Goal: Information Seeking & Learning: Learn about a topic

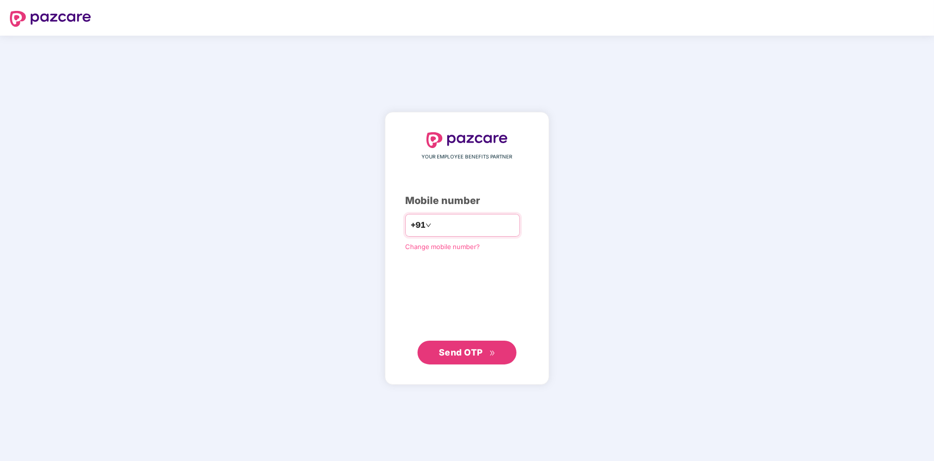
type input "**********"
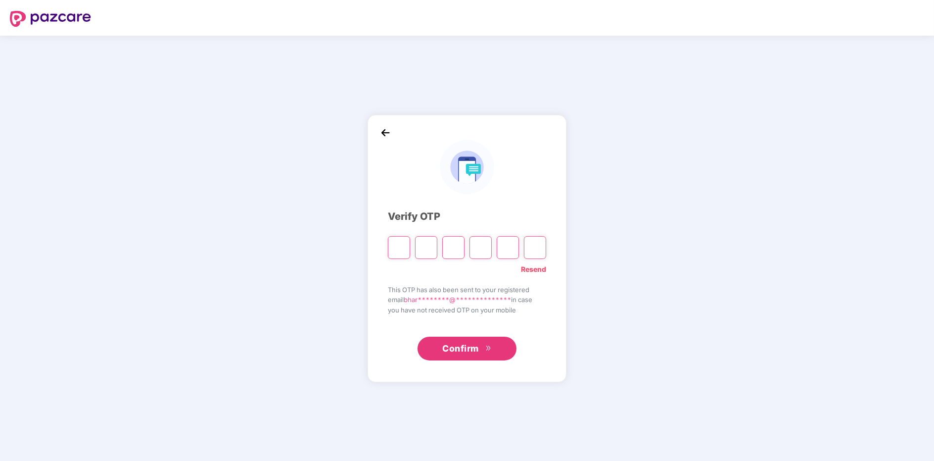
paste input "*"
type input "*"
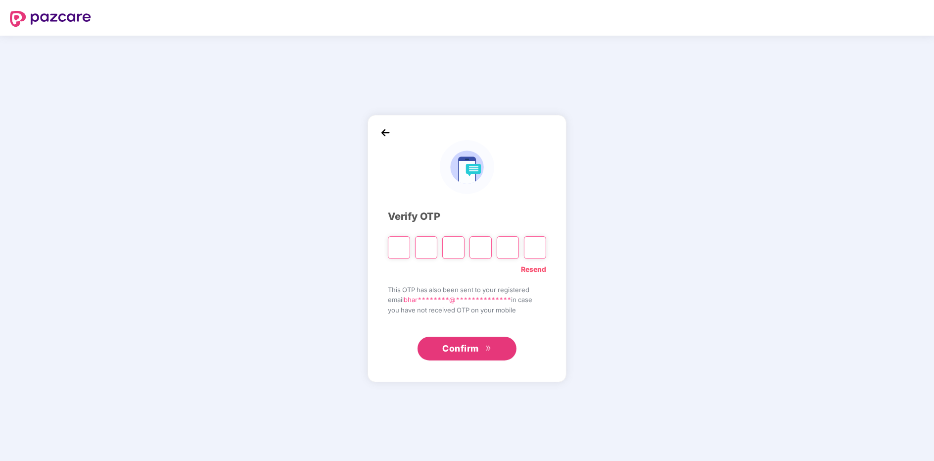
type input "*"
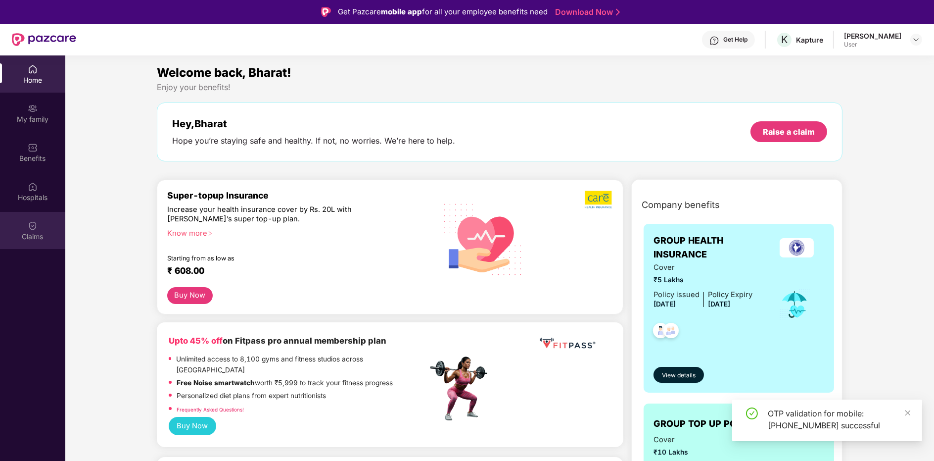
click at [49, 237] on div "Claims" at bounding box center [32, 237] width 65 height 10
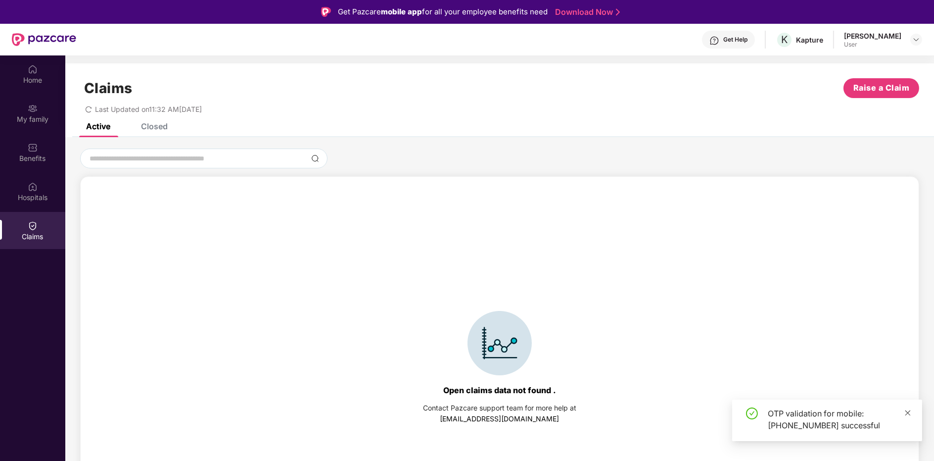
click at [907, 415] on icon "close" at bounding box center [908, 412] width 7 height 7
click at [155, 127] on div "Closed" at bounding box center [154, 126] width 27 height 10
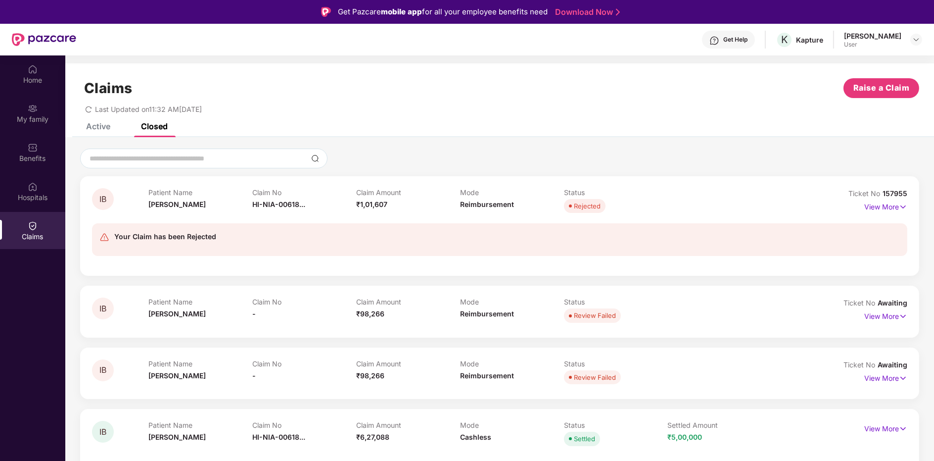
click at [191, 246] on div at bounding box center [165, 245] width 102 height 6
click at [871, 201] on p "View More" at bounding box center [886, 205] width 43 height 13
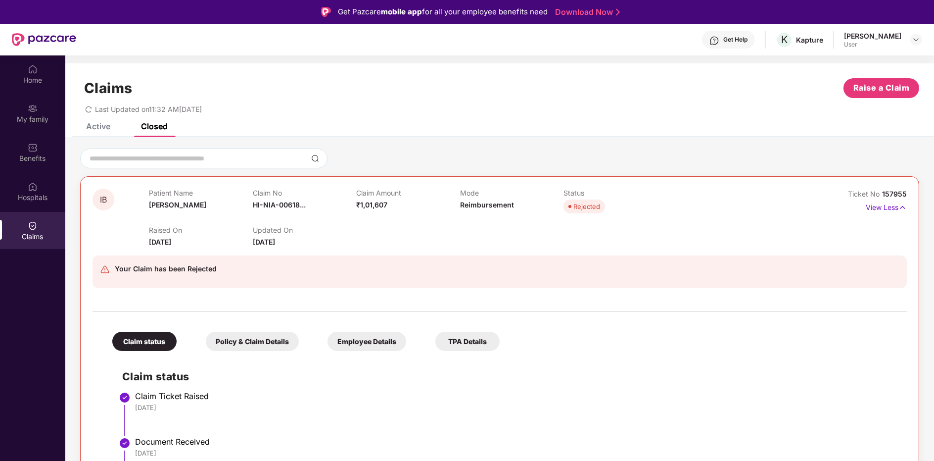
click at [259, 335] on div "Policy & Claim Details" at bounding box center [252, 341] width 93 height 19
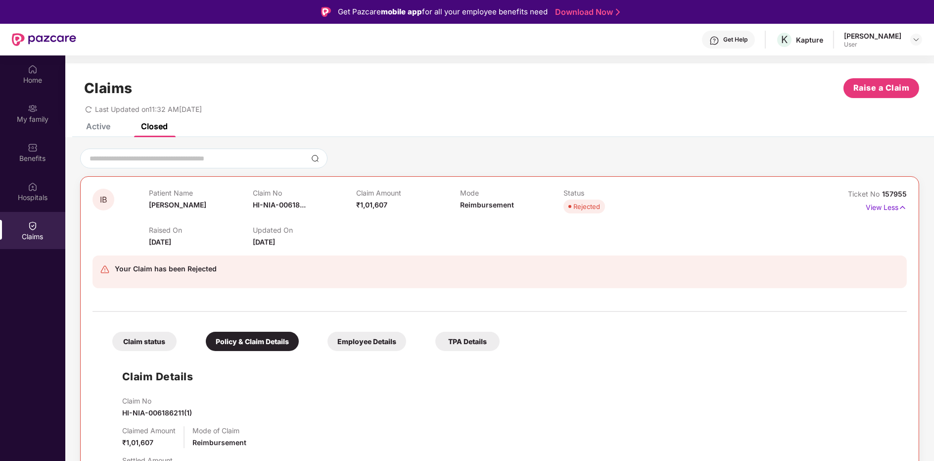
click at [325, 303] on div at bounding box center [500, 306] width 815 height 21
click at [368, 335] on div "Employee Details" at bounding box center [367, 341] width 79 height 19
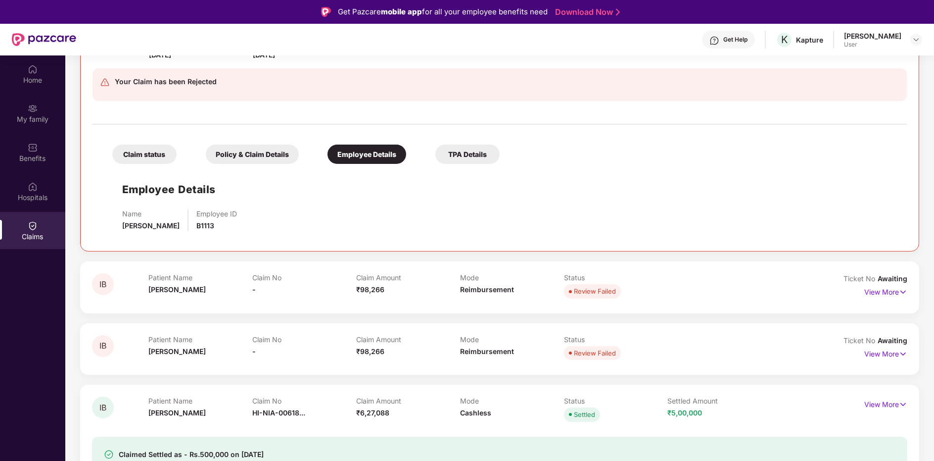
scroll to position [213, 0]
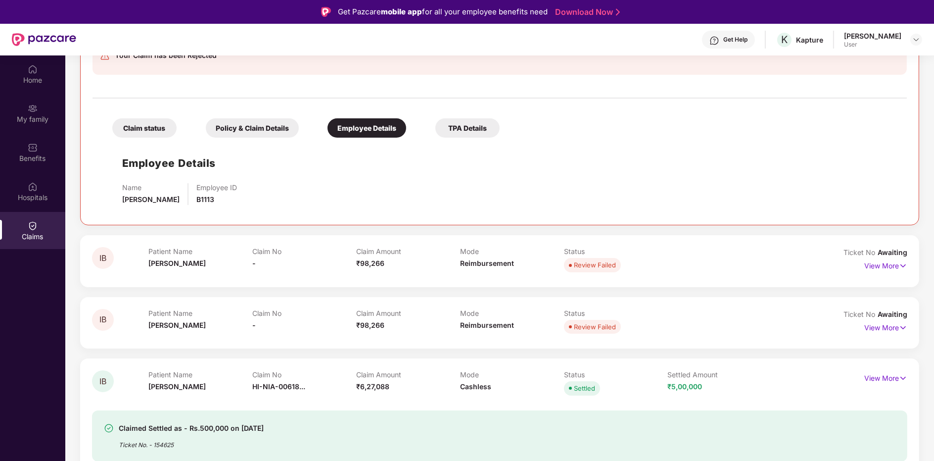
click at [451, 134] on div "TPA Details" at bounding box center [467, 127] width 64 height 19
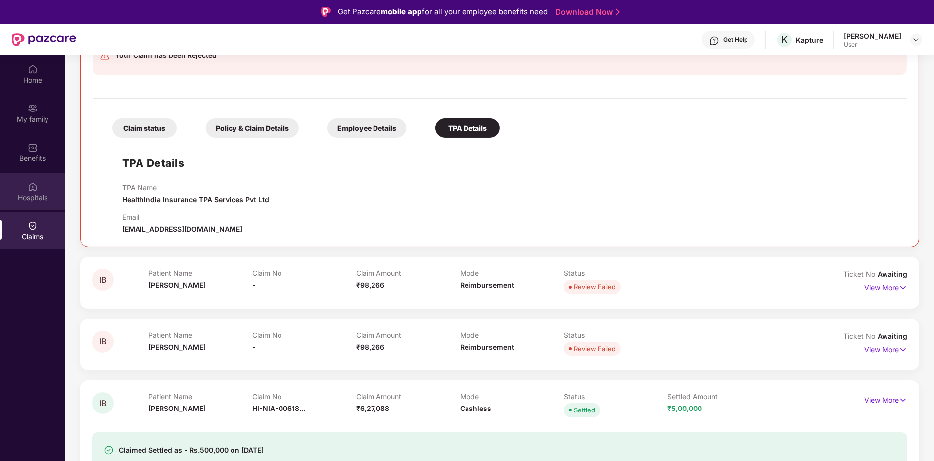
click at [33, 209] on div "Hospitals" at bounding box center [32, 191] width 65 height 37
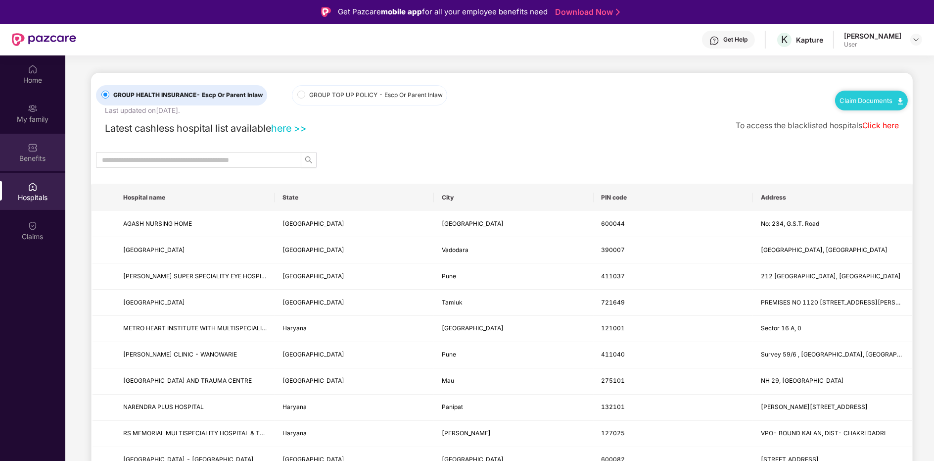
click at [48, 160] on div "Benefits" at bounding box center [32, 158] width 65 height 10
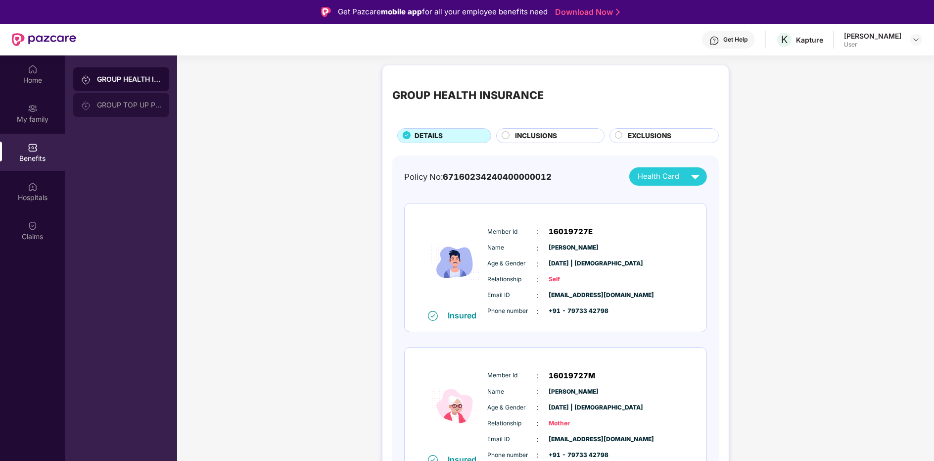
click at [150, 115] on div "GROUP TOP UP POLICY" at bounding box center [121, 105] width 96 height 24
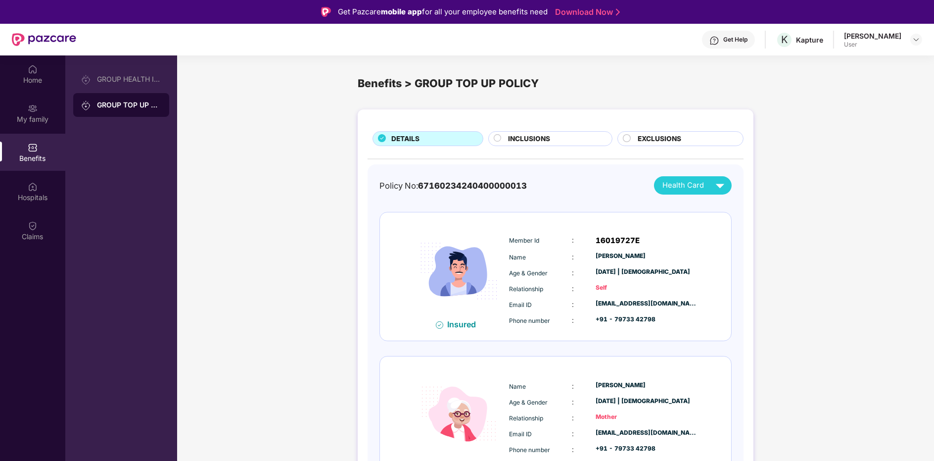
click at [488, 191] on div "Policy No: 67160234240400000013" at bounding box center [453, 185] width 147 height 13
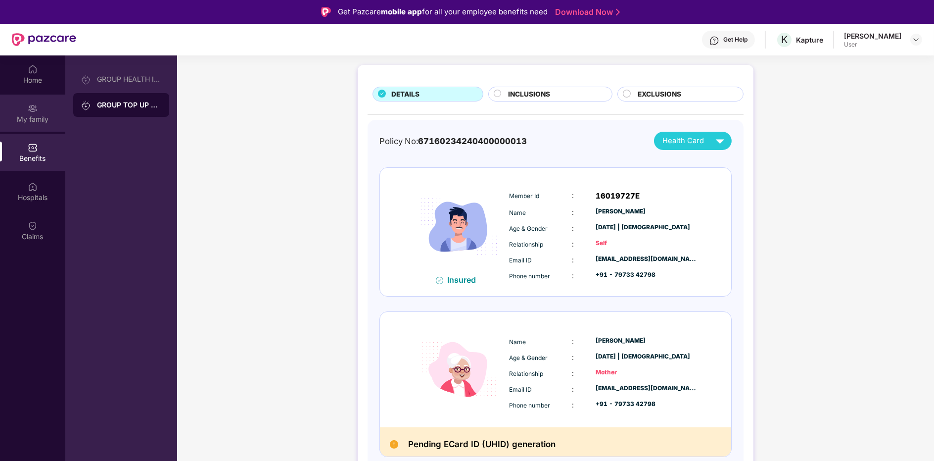
click at [18, 126] on div "My family" at bounding box center [32, 113] width 65 height 37
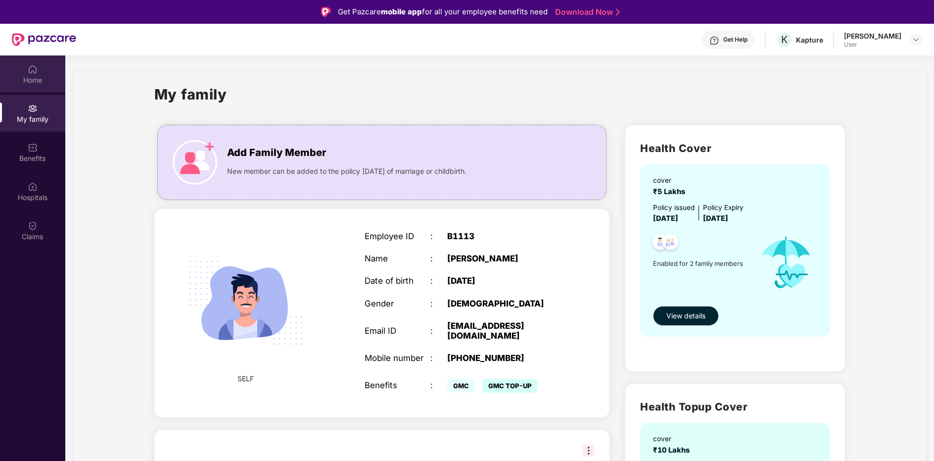
click at [31, 62] on div "Home" at bounding box center [32, 73] width 65 height 37
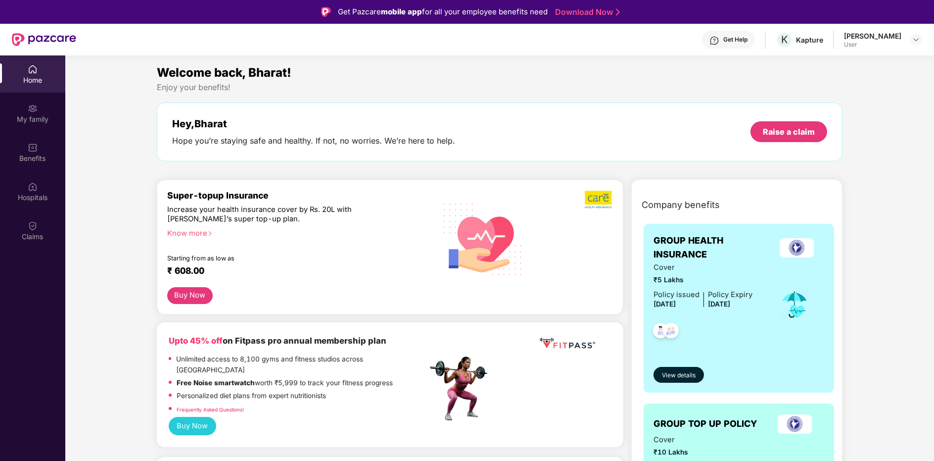
click at [885, 44] on div "User" at bounding box center [872, 45] width 57 height 8
click at [922, 38] on div at bounding box center [917, 40] width 12 height 12
click at [755, 40] on div "Get Help" at bounding box center [728, 40] width 53 height 18
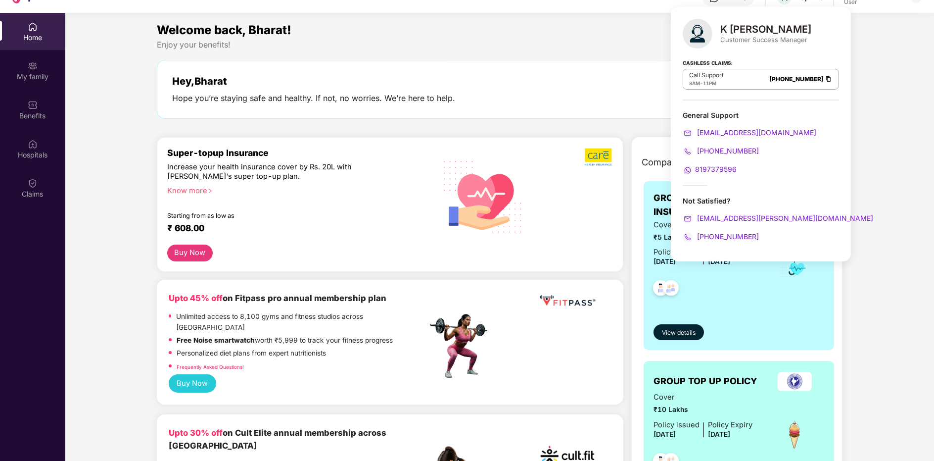
scroll to position [59, 0]
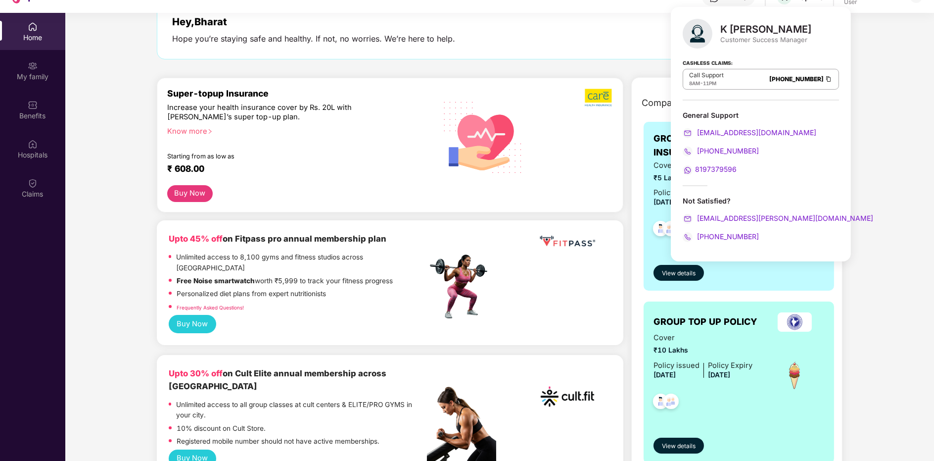
click at [192, 315] on button "Buy Now" at bounding box center [193, 324] width 48 height 18
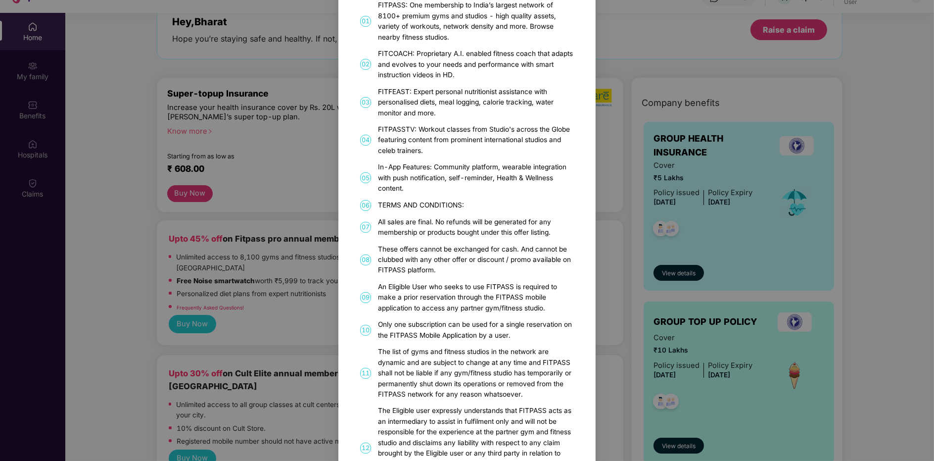
scroll to position [0, 0]
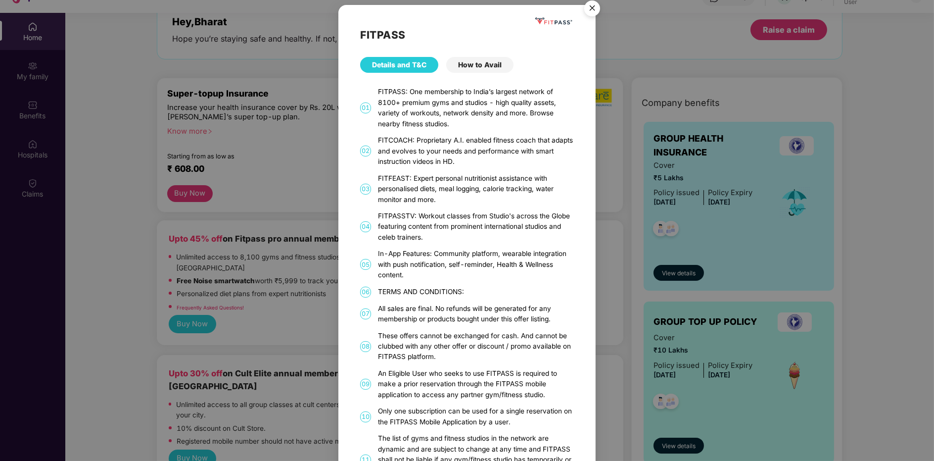
click at [474, 68] on div "How to Avail" at bounding box center [479, 65] width 67 height 16
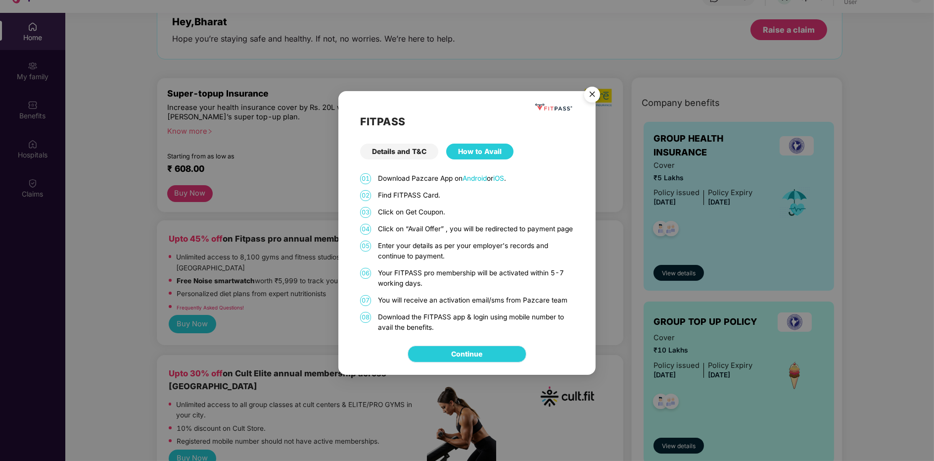
click at [469, 349] on link "Continue" at bounding box center [467, 353] width 31 height 11
click at [590, 92] on img "Close" at bounding box center [593, 96] width 28 height 28
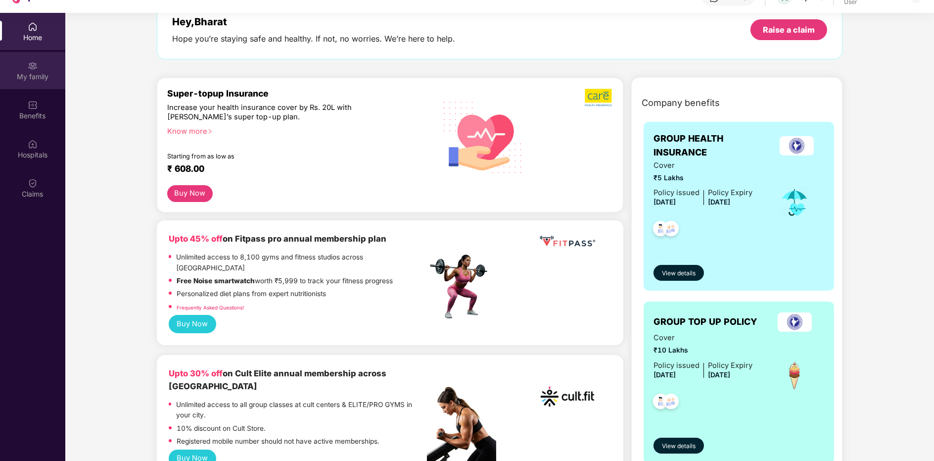
click at [48, 86] on div "My family" at bounding box center [32, 70] width 65 height 37
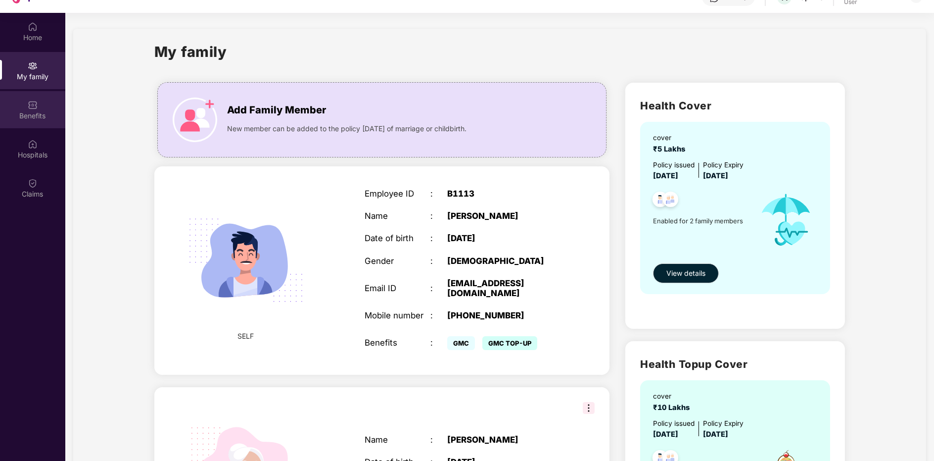
click at [39, 103] on div "Benefits" at bounding box center [32, 109] width 65 height 37
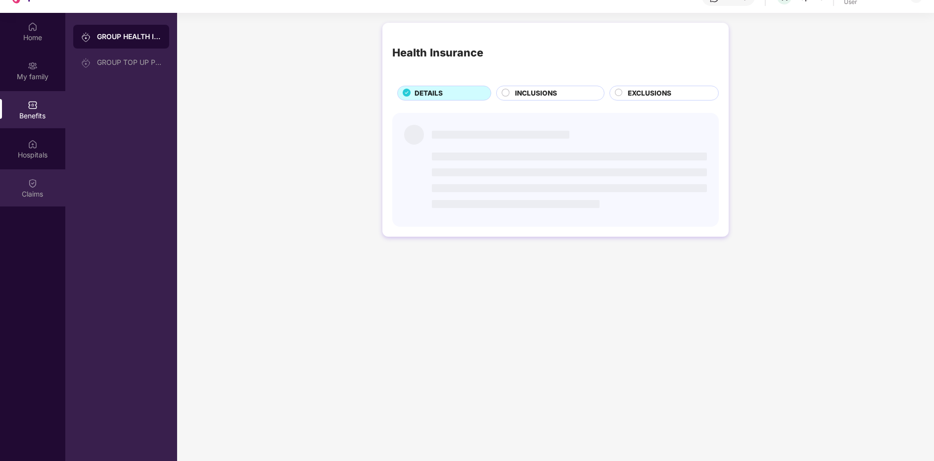
click at [40, 171] on div "Claims" at bounding box center [32, 187] width 65 height 37
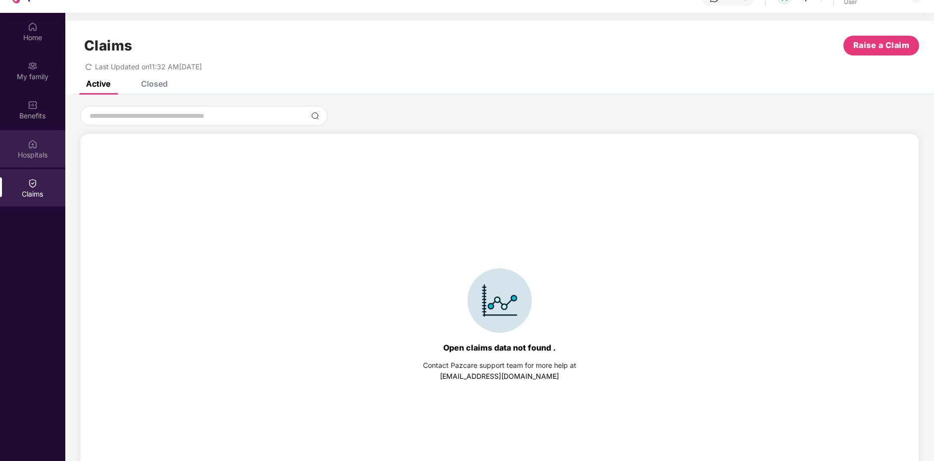
click at [46, 150] on div "Hospitals" at bounding box center [32, 155] width 65 height 10
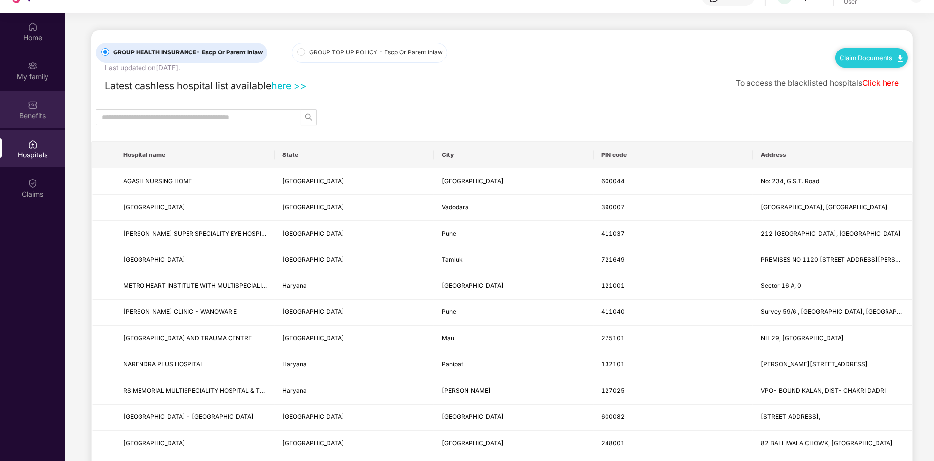
click at [36, 115] on div "Benefits" at bounding box center [32, 116] width 65 height 10
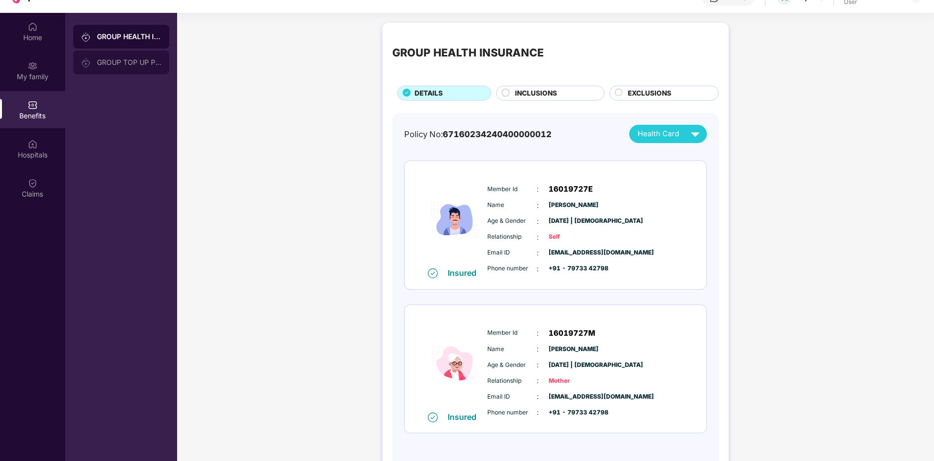
click at [93, 54] on div "GROUP TOP UP POLICY" at bounding box center [121, 62] width 96 height 24
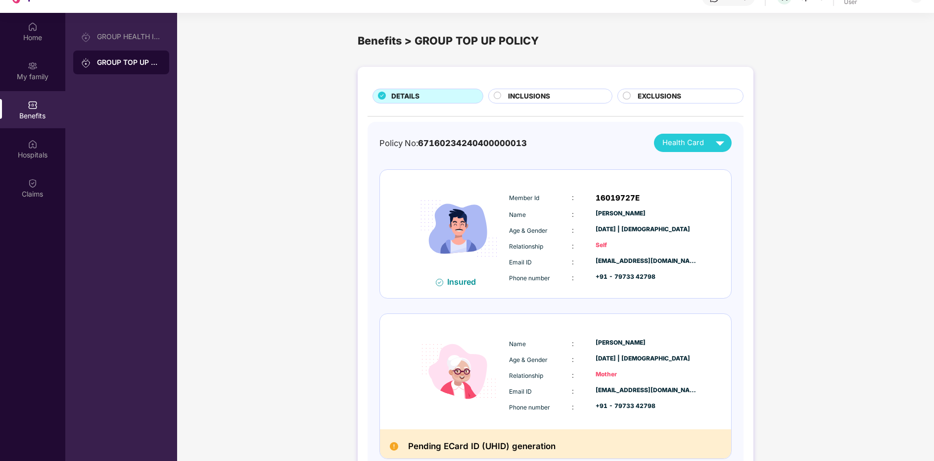
click at [523, 98] on span "INCLUSIONS" at bounding box center [529, 96] width 42 height 10
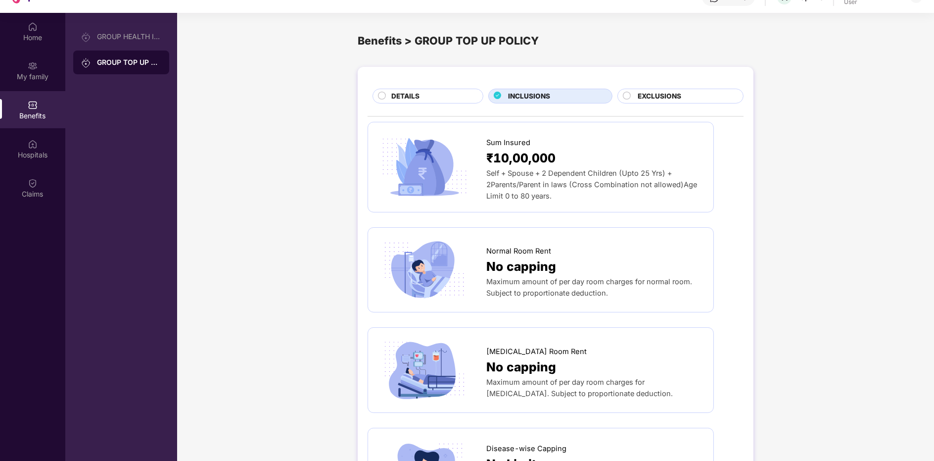
click at [667, 101] on div "EXCLUSIONS" at bounding box center [685, 97] width 105 height 12
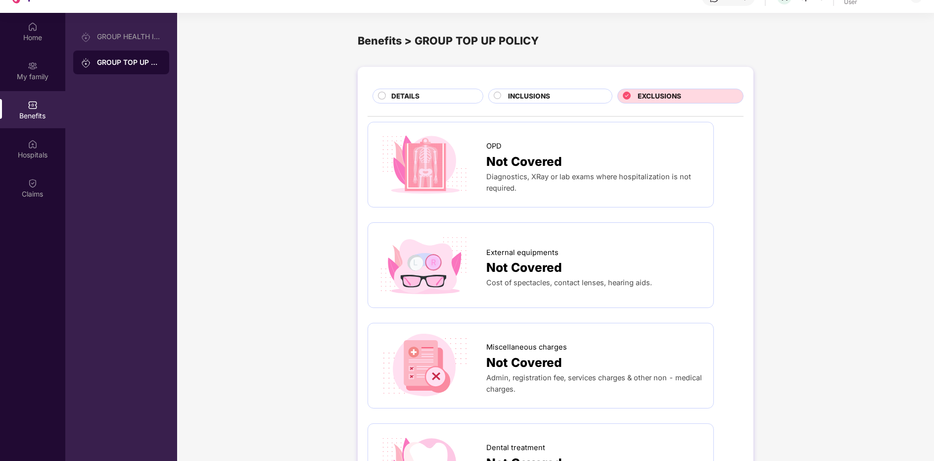
click at [543, 91] on span "INCLUSIONS" at bounding box center [529, 96] width 42 height 10
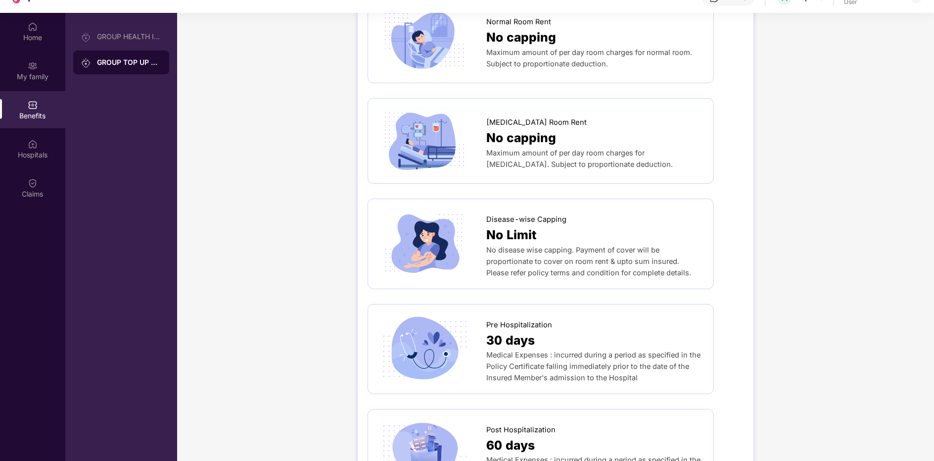
scroll to position [130, 0]
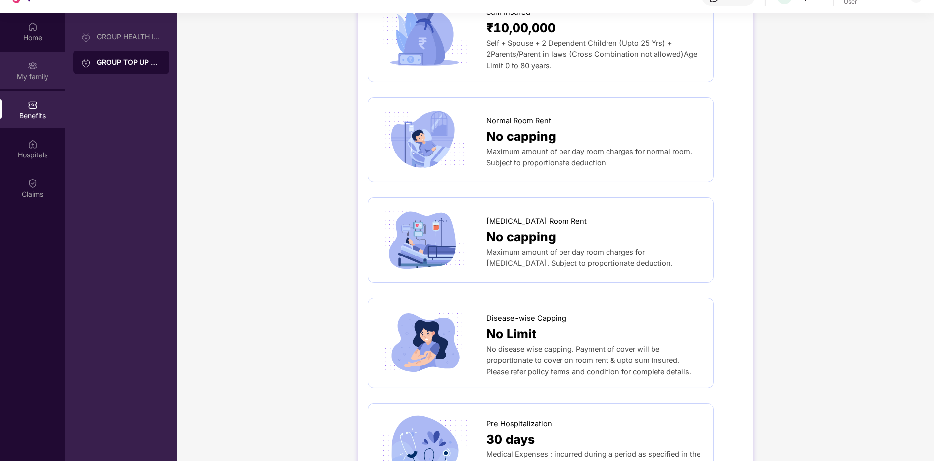
click at [4, 79] on div "My family" at bounding box center [32, 77] width 65 height 10
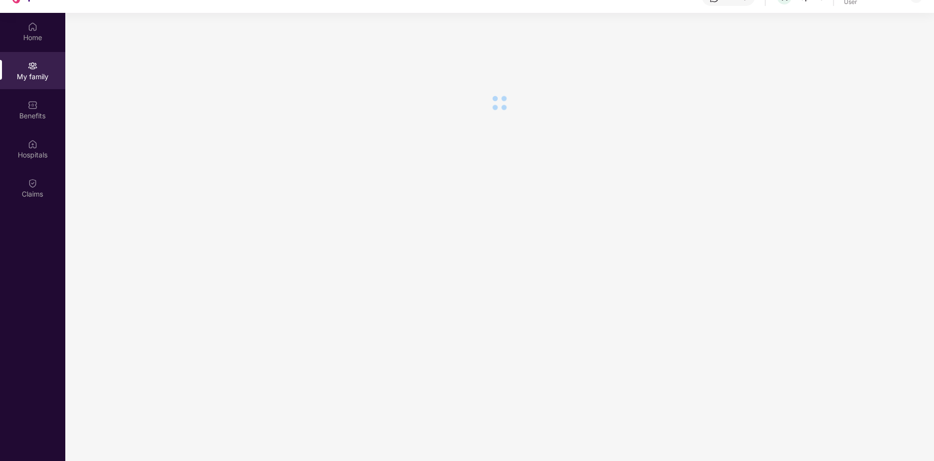
scroll to position [0, 0]
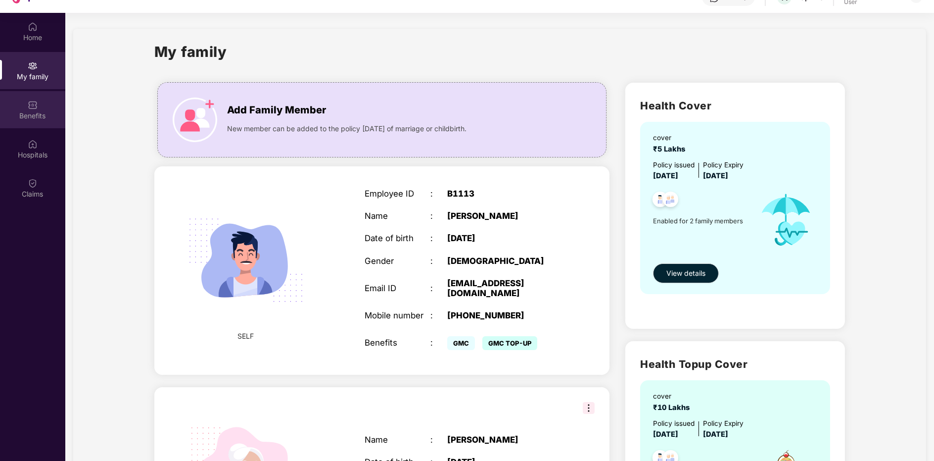
click at [37, 96] on div "Benefits" at bounding box center [32, 109] width 65 height 37
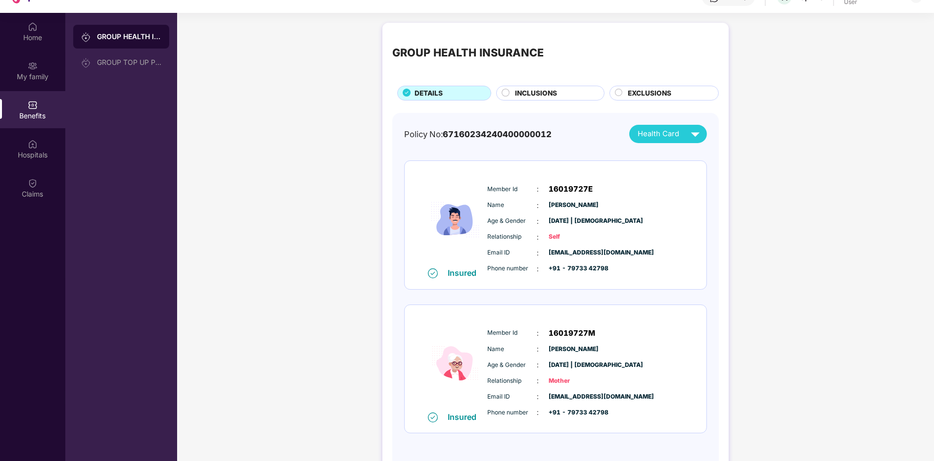
click at [658, 128] on span "Health Card" at bounding box center [659, 133] width 42 height 11
click at [659, 171] on div "Insured Member Id : 16019727E Name : [PERSON_NAME] Age & Gender : [DATE] | [DEM…" at bounding box center [556, 225] width 302 height 128
click at [656, 137] on span "Health Card" at bounding box center [659, 133] width 42 height 11
click at [649, 178] on div "[PERSON_NAME]" at bounding box center [667, 176] width 65 height 11
click at [122, 70] on div "GROUP TOP UP POLICY" at bounding box center [121, 62] width 96 height 24
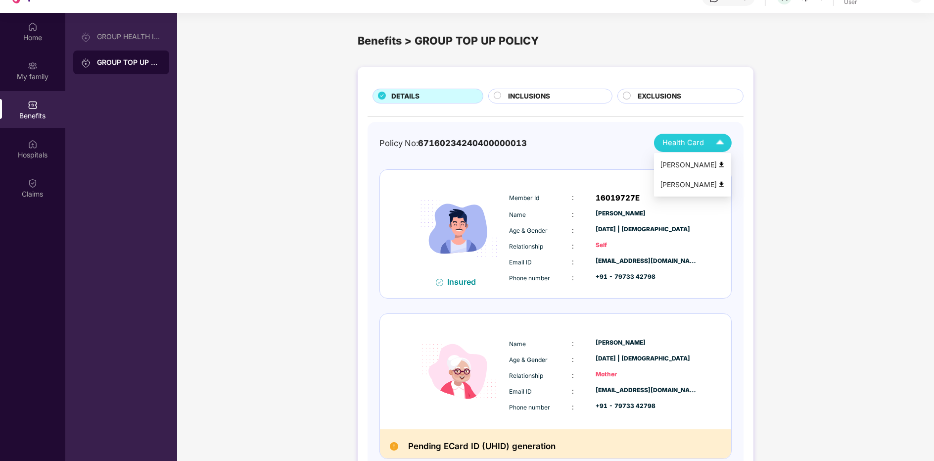
click at [683, 191] on li "[PERSON_NAME]" at bounding box center [692, 185] width 77 height 20
click at [17, 59] on div "My family" at bounding box center [32, 70] width 65 height 37
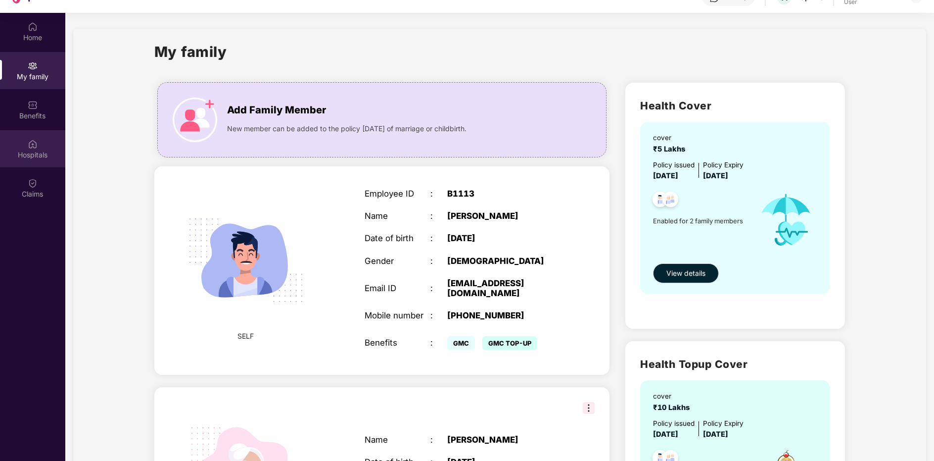
click at [35, 161] on div "Hospitals" at bounding box center [32, 148] width 65 height 37
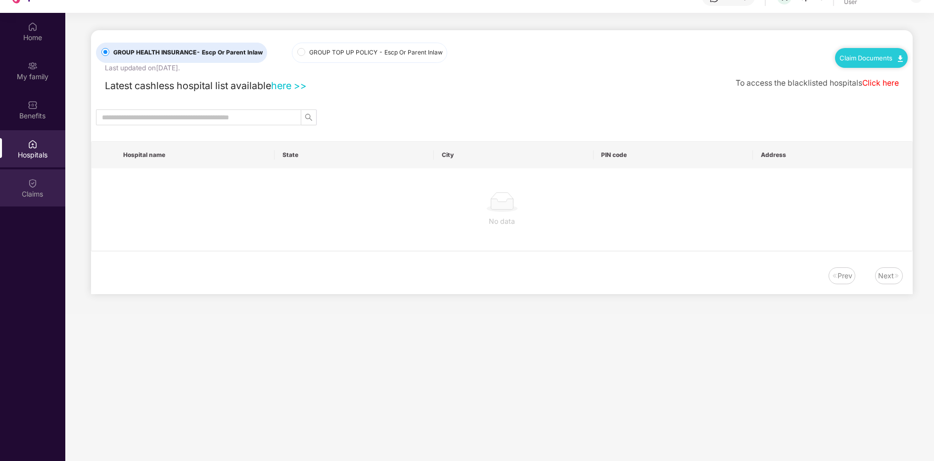
click at [33, 172] on div "Claims" at bounding box center [32, 187] width 65 height 37
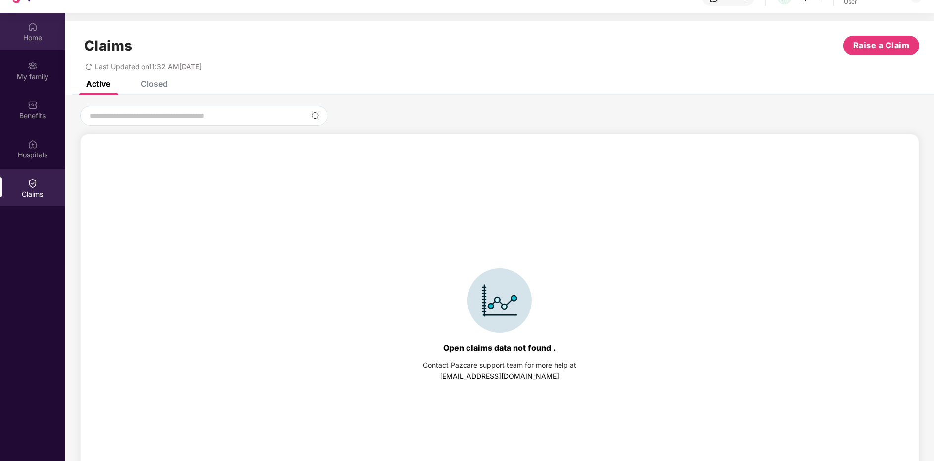
click at [34, 29] on img at bounding box center [33, 27] width 10 height 10
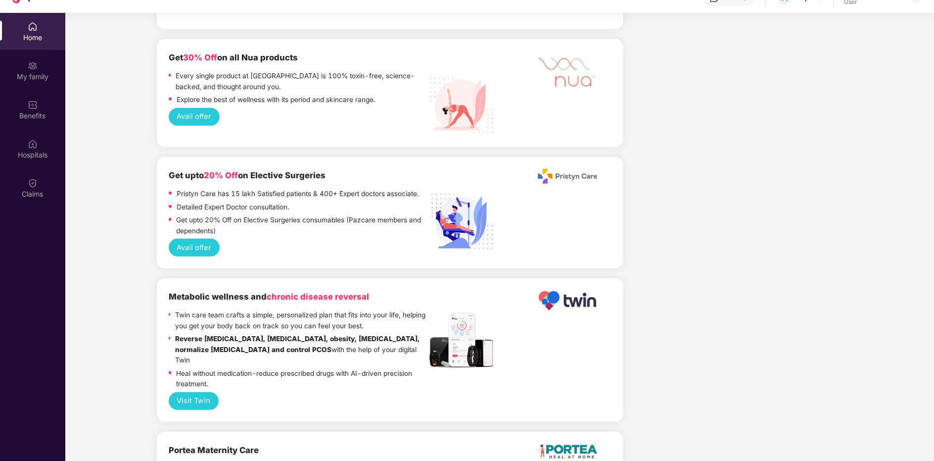
scroll to position [1691, 0]
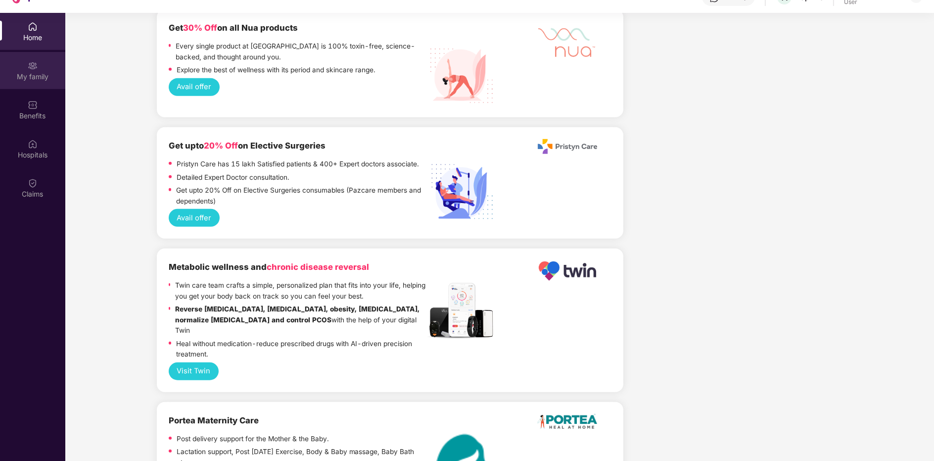
click at [26, 66] on div "My family" at bounding box center [32, 70] width 65 height 37
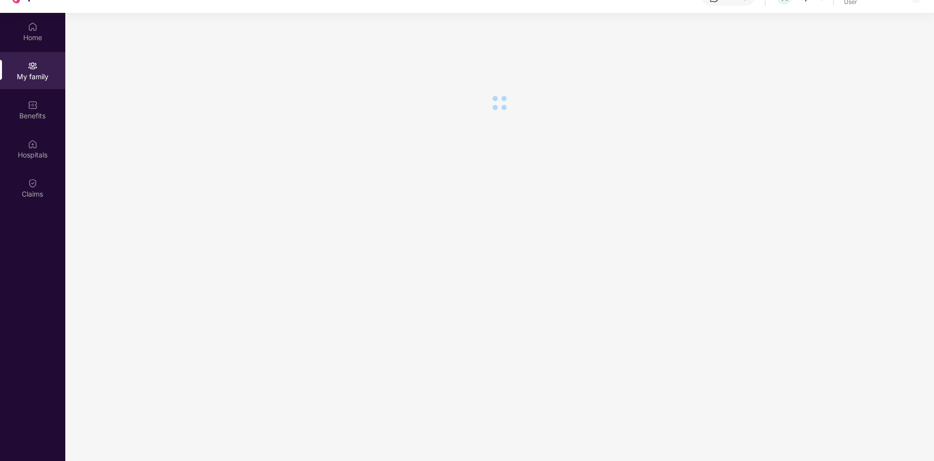
scroll to position [0, 0]
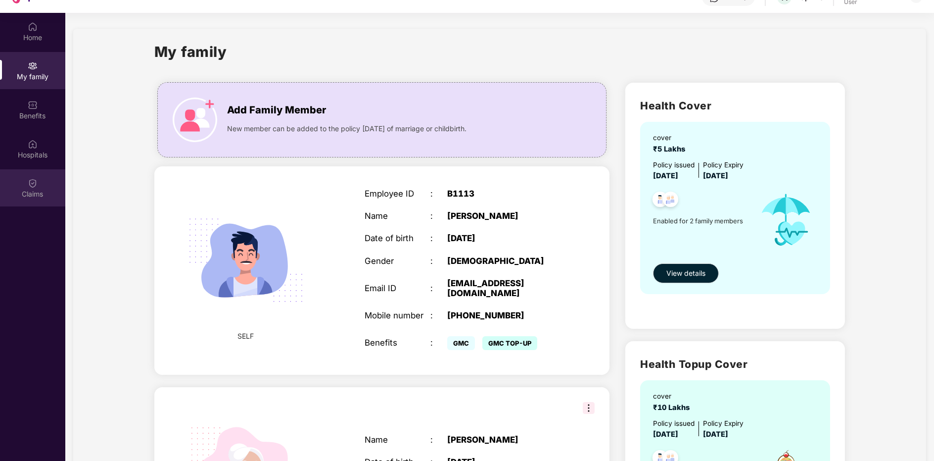
click at [30, 171] on div "Claims" at bounding box center [32, 187] width 65 height 37
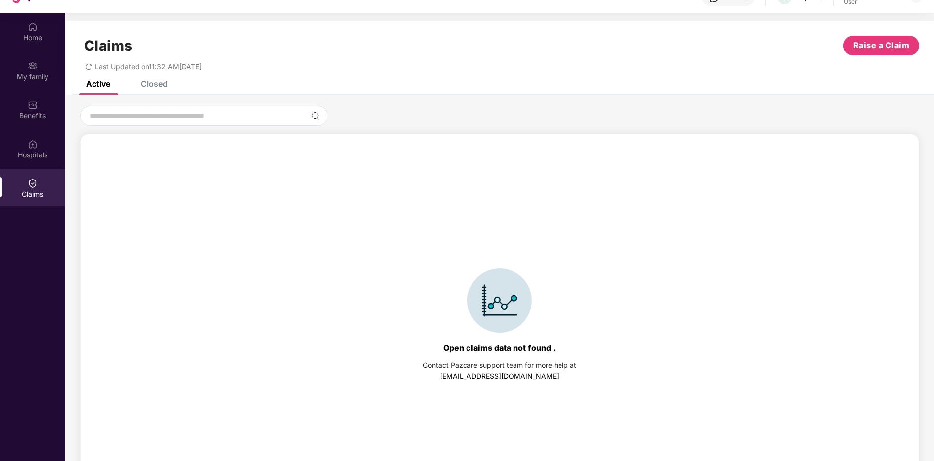
click at [161, 82] on div "Closed" at bounding box center [154, 84] width 27 height 10
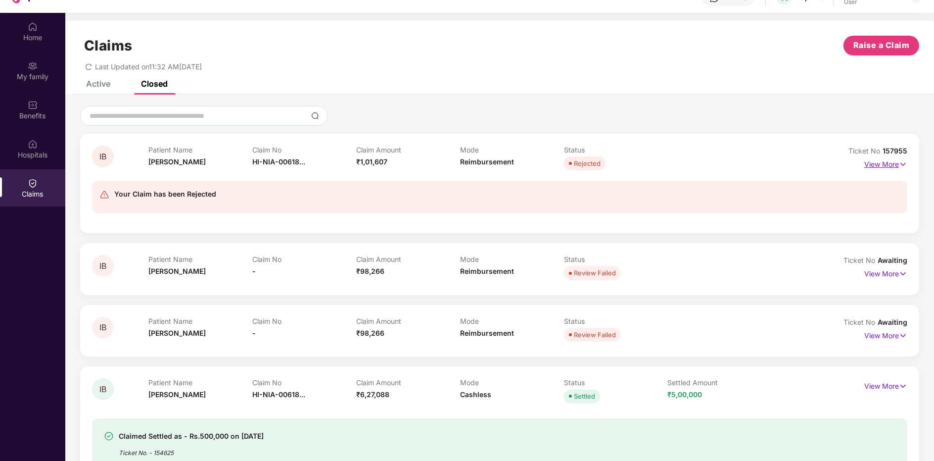
click at [894, 165] on p "View More" at bounding box center [886, 162] width 43 height 13
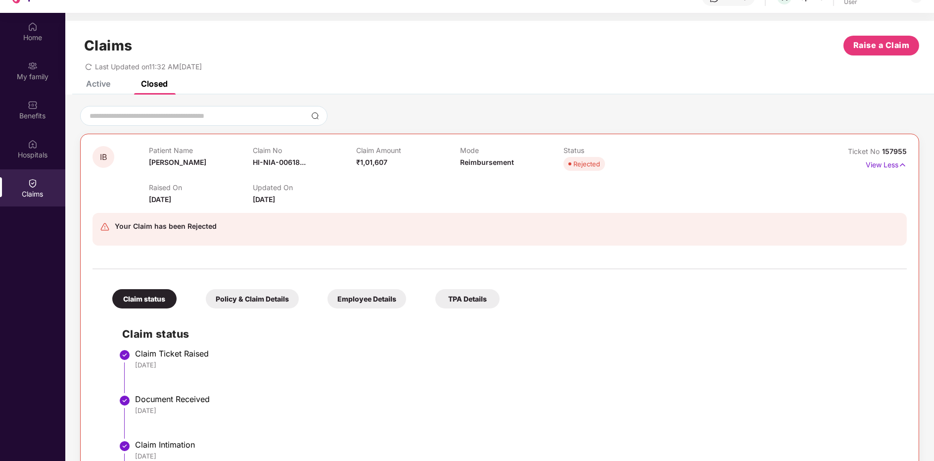
click at [254, 306] on div "Policy & Claim Details" at bounding box center [252, 298] width 93 height 19
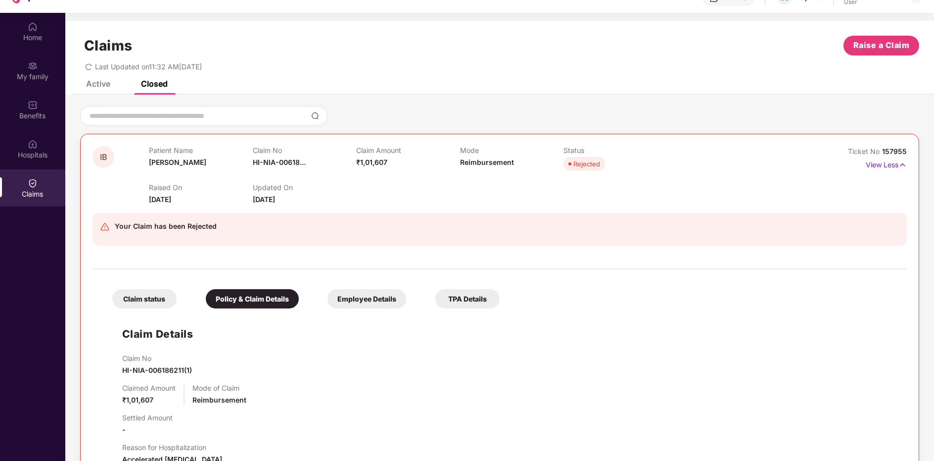
click at [388, 300] on div "Employee Details" at bounding box center [367, 298] width 79 height 19
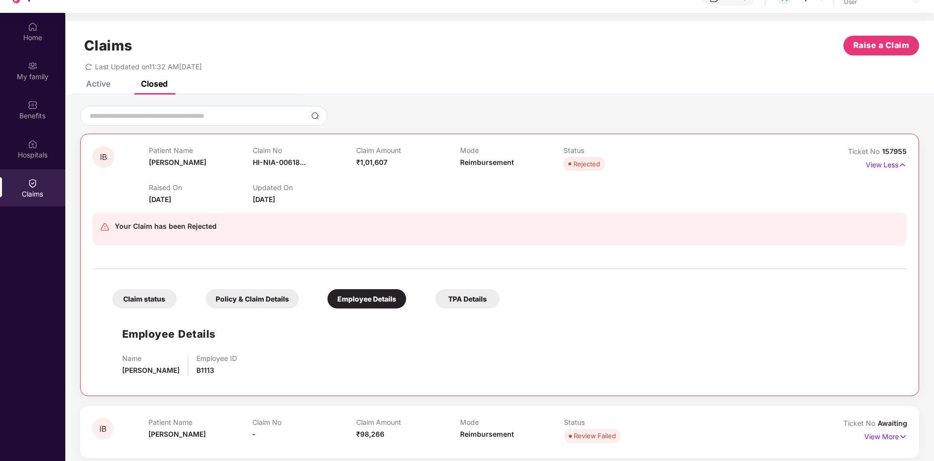
click at [467, 295] on div "TPA Details" at bounding box center [467, 298] width 64 height 19
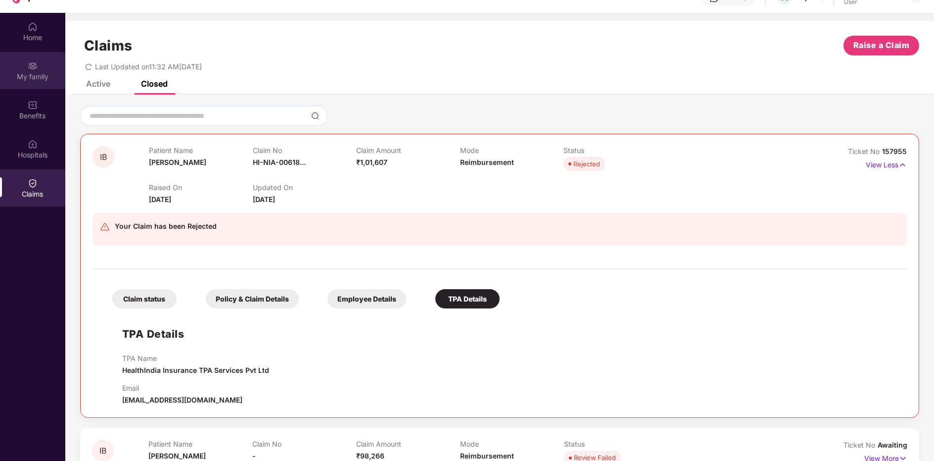
click at [25, 68] on div "My family" at bounding box center [32, 70] width 65 height 37
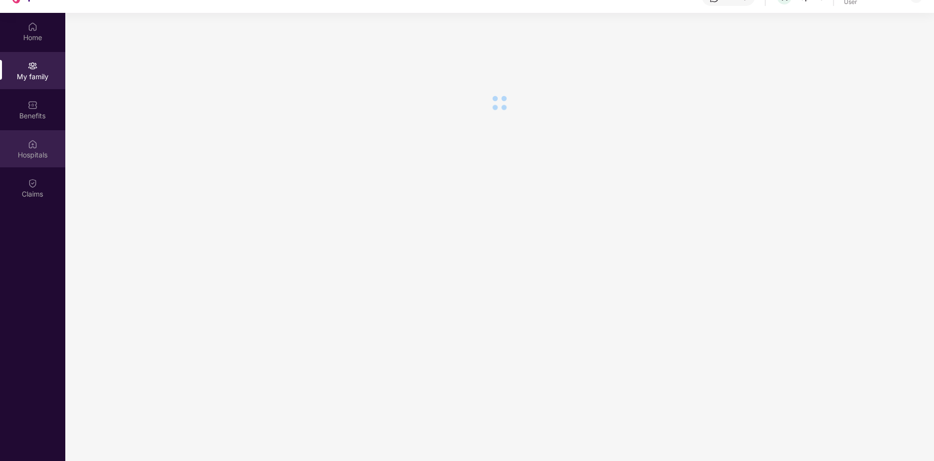
click at [42, 143] on div "Hospitals" at bounding box center [32, 148] width 65 height 37
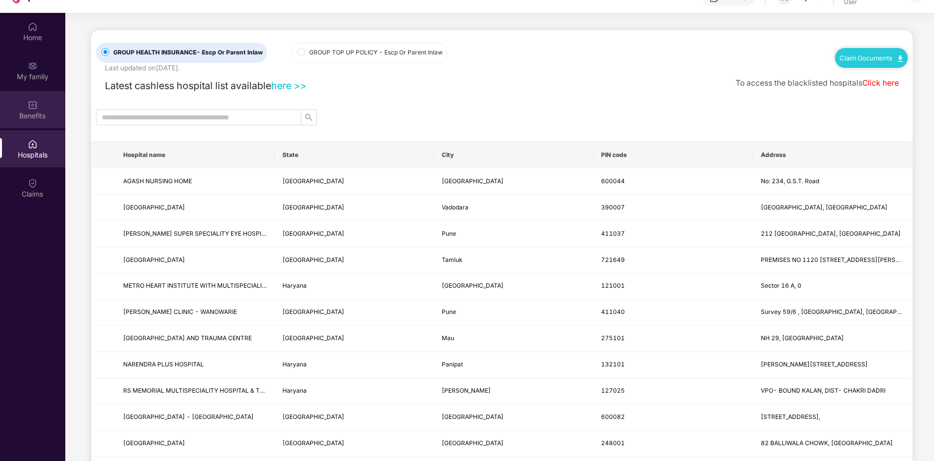
click at [55, 127] on div "Benefits" at bounding box center [32, 109] width 65 height 37
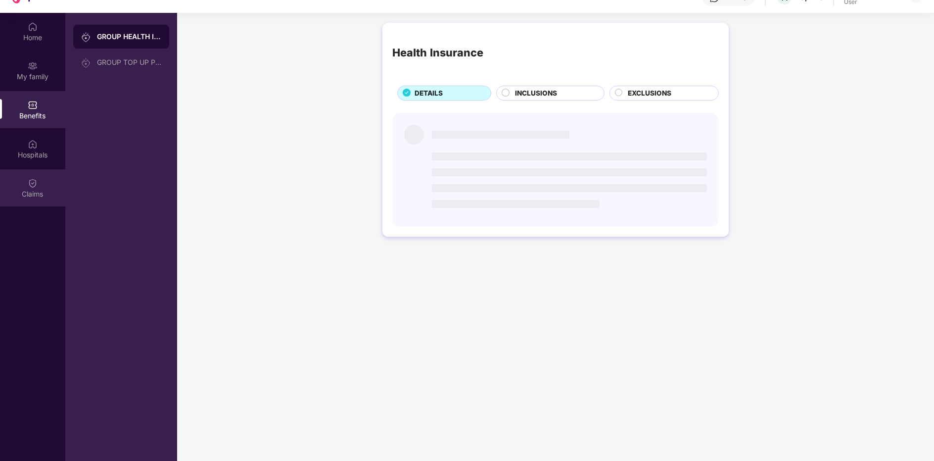
click at [38, 187] on div "Claims" at bounding box center [32, 187] width 65 height 37
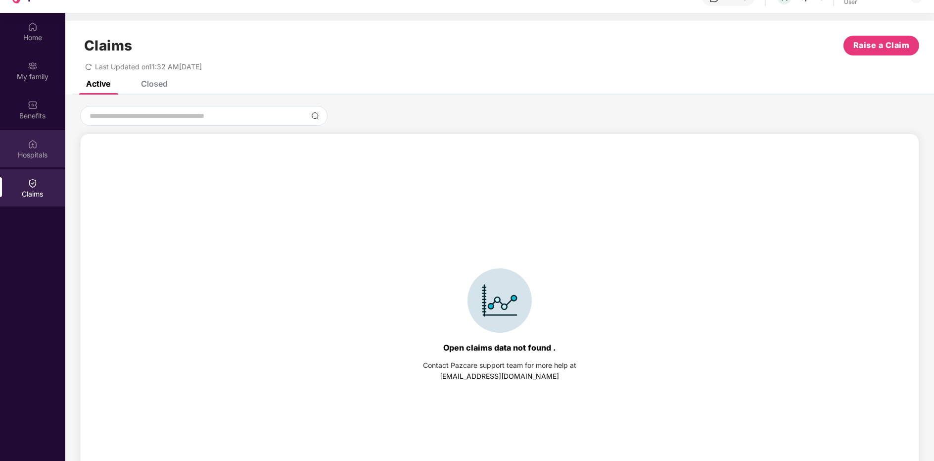
click at [48, 150] on div "Hospitals" at bounding box center [32, 155] width 65 height 10
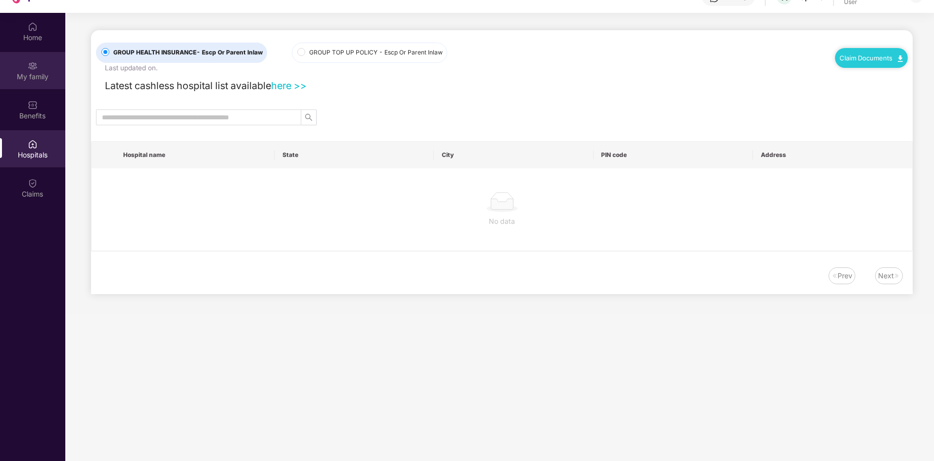
click at [50, 85] on div "My family" at bounding box center [32, 70] width 65 height 37
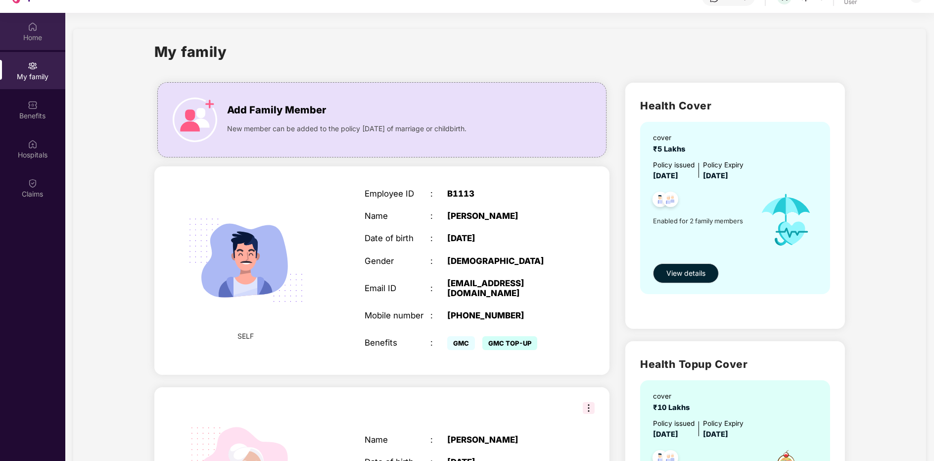
click at [40, 49] on div "Home" at bounding box center [32, 31] width 65 height 37
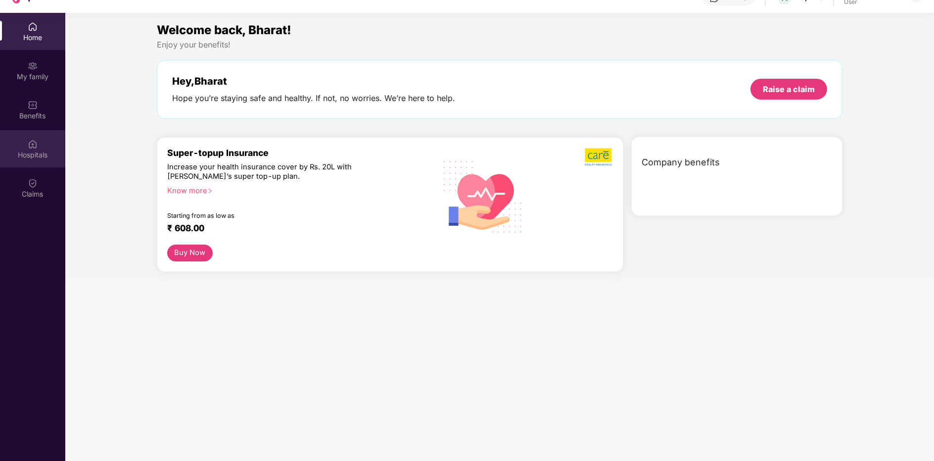
click at [41, 137] on div "Hospitals" at bounding box center [32, 148] width 65 height 37
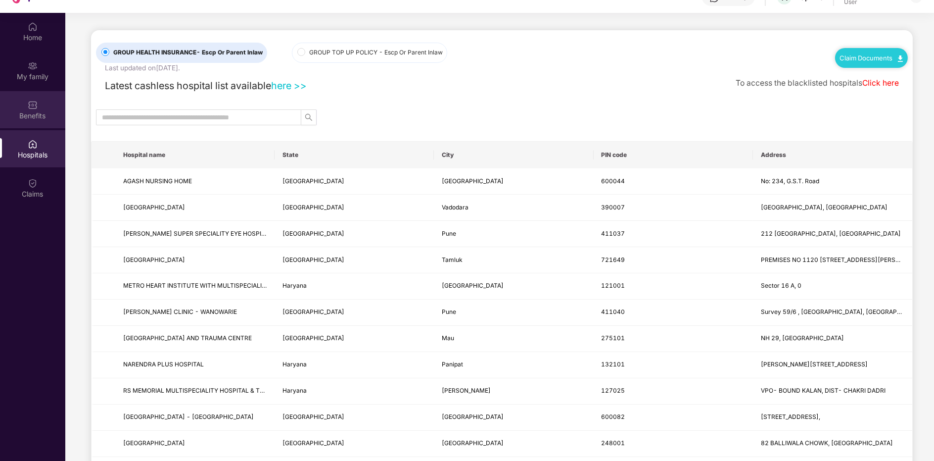
click at [33, 111] on div "Benefits" at bounding box center [32, 116] width 65 height 10
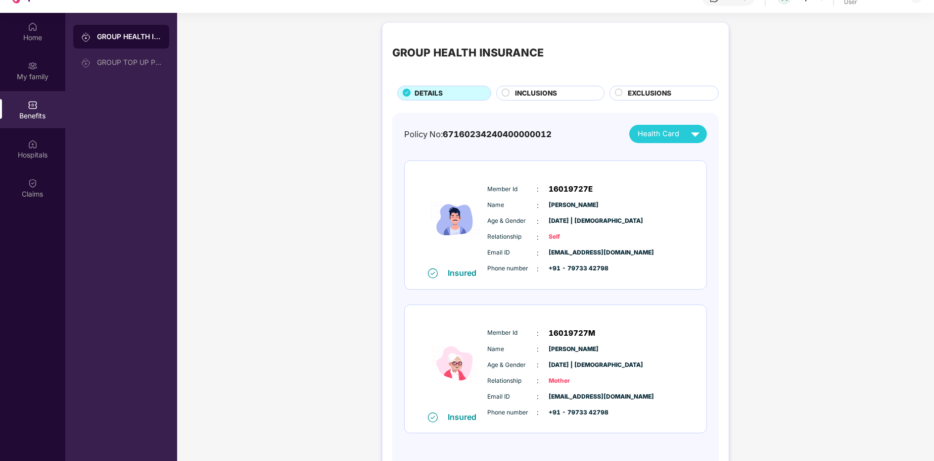
click at [210, 79] on div "GROUP HEALTH INSURANCE DETAILS INCLUSIONS EXCLUSIONS Policy No: 671602342404000…" at bounding box center [555, 256] width 757 height 477
click at [143, 63] on div "GROUP TOP UP POLICY" at bounding box center [129, 62] width 64 height 8
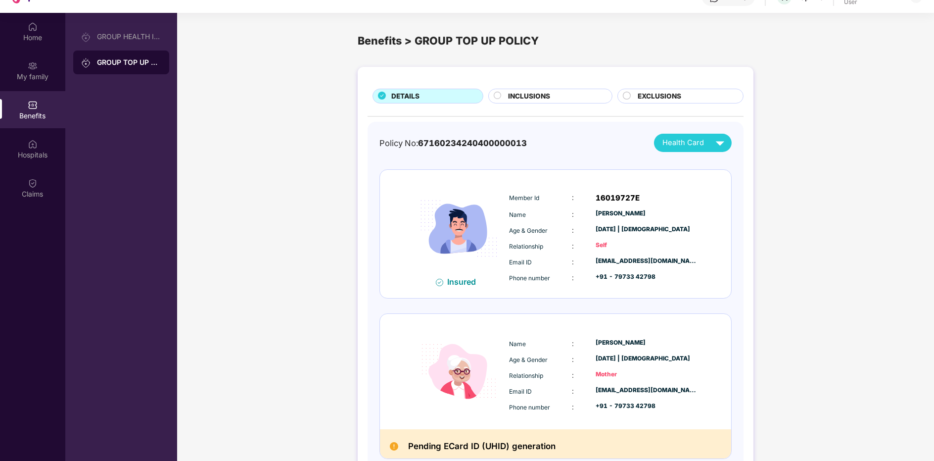
scroll to position [45, 0]
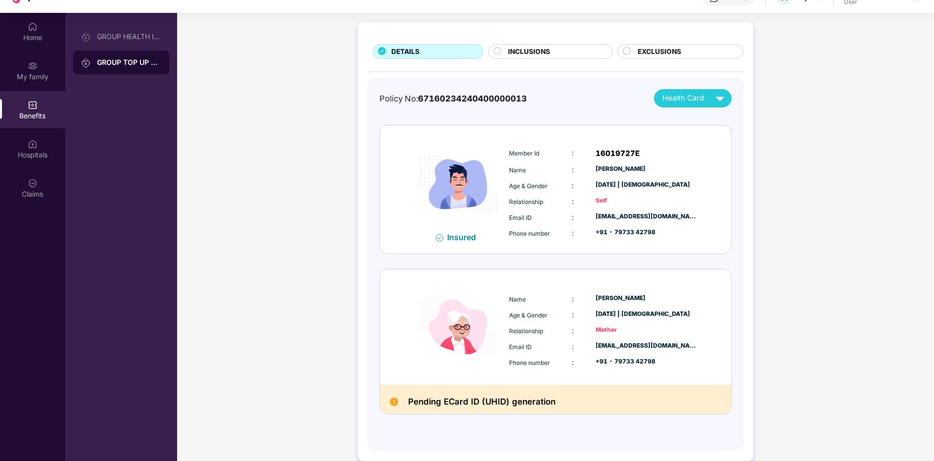
click at [561, 46] on div "INCLUSIONS" at bounding box center [550, 51] width 125 height 15
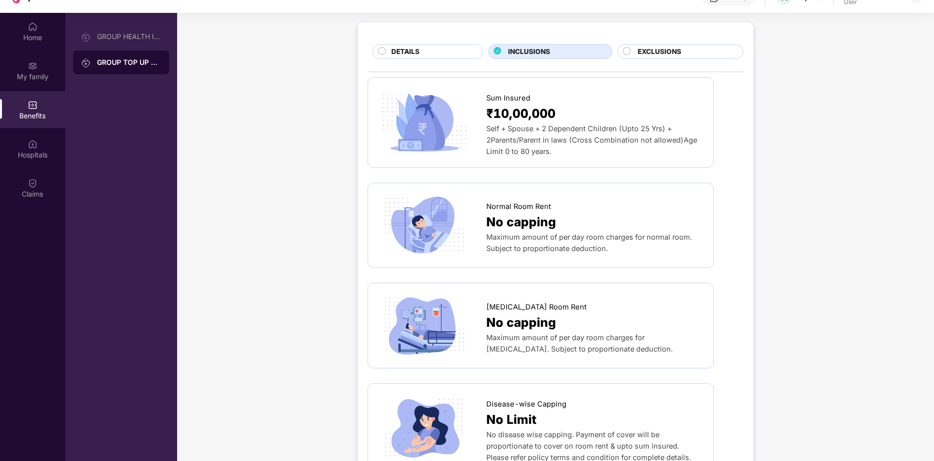
click at [636, 44] on div "EXCLUSIONS" at bounding box center [681, 51] width 126 height 15
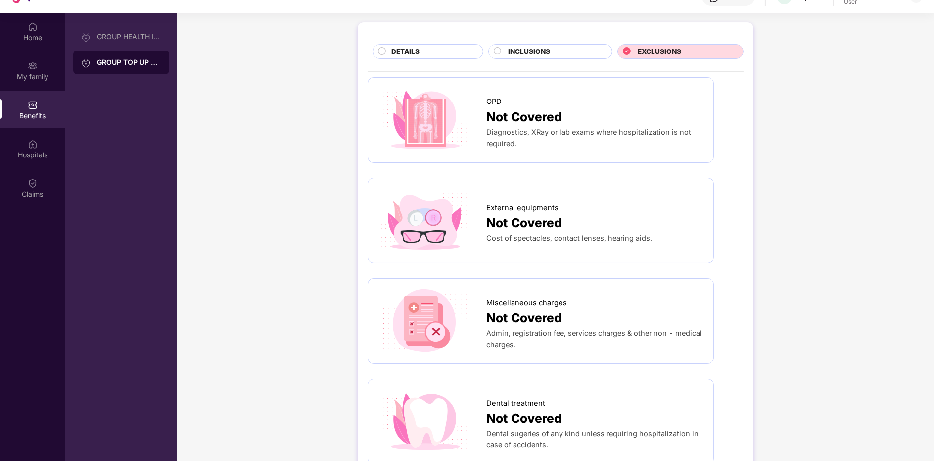
click at [516, 49] on span "INCLUSIONS" at bounding box center [529, 52] width 42 height 10
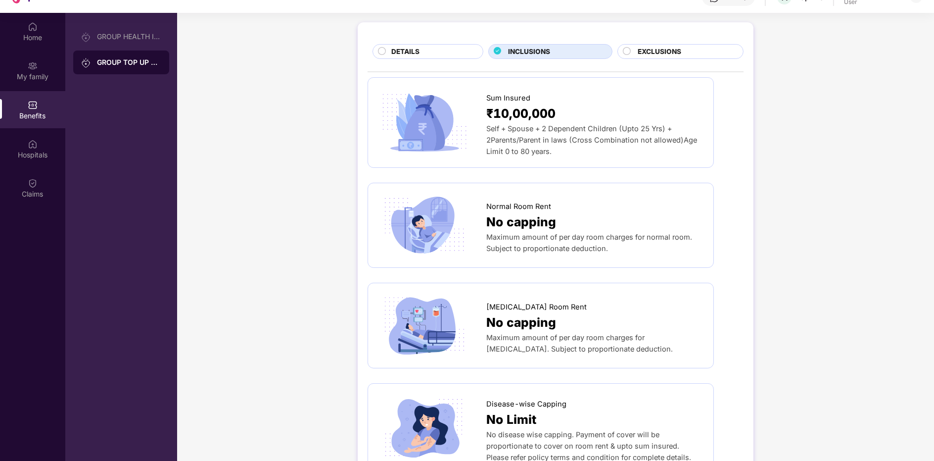
click at [405, 58] on div "DETAILS" at bounding box center [428, 51] width 111 height 15
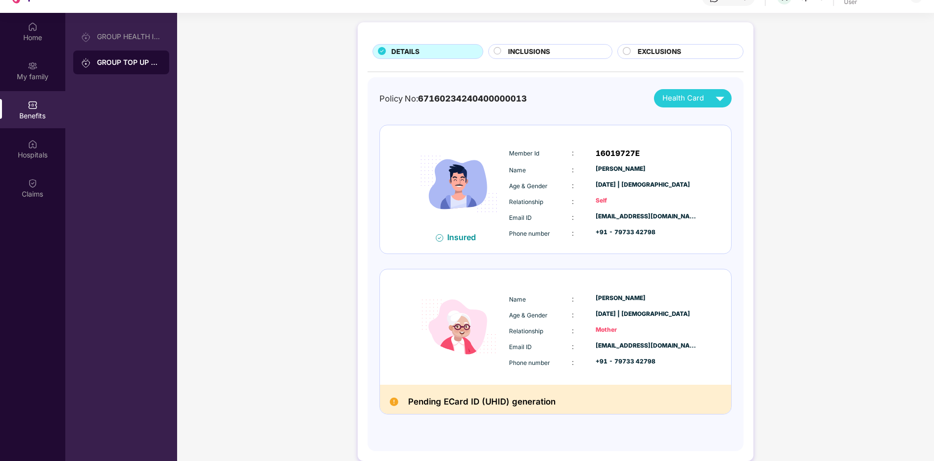
click at [625, 309] on div "[DATE] | [DEMOGRAPHIC_DATA]" at bounding box center [647, 313] width 102 height 9
